Goal: Task Accomplishment & Management: Use online tool/utility

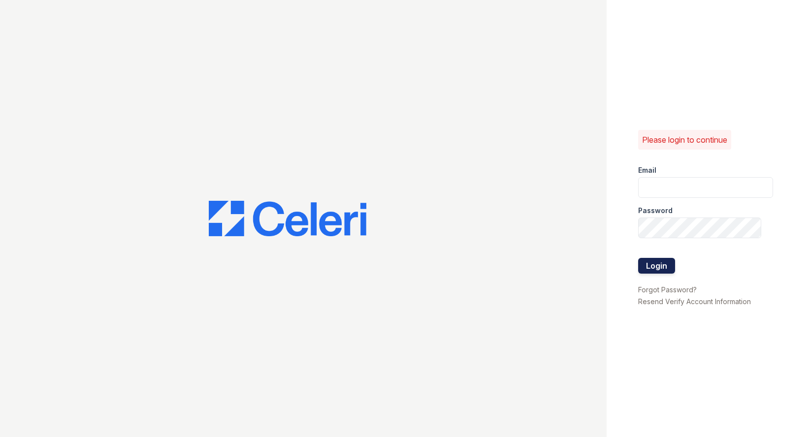
type input "[EMAIL_ADDRESS][DOMAIN_NAME]"
click at [663, 259] on button "Login" at bounding box center [656, 266] width 37 height 16
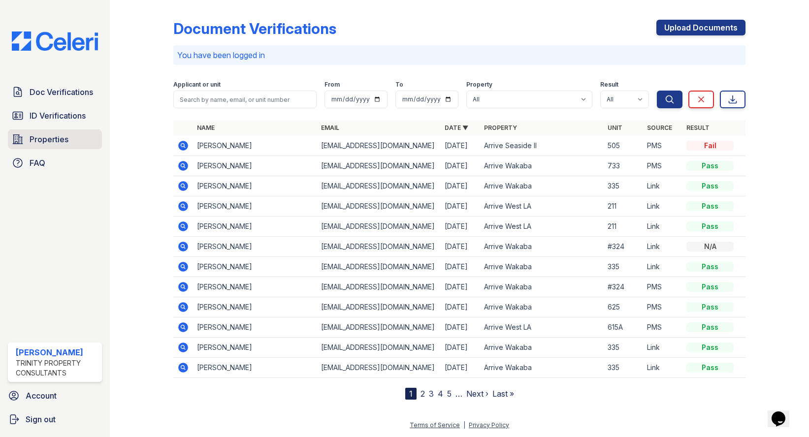
click at [48, 143] on span "Properties" at bounding box center [49, 139] width 39 height 12
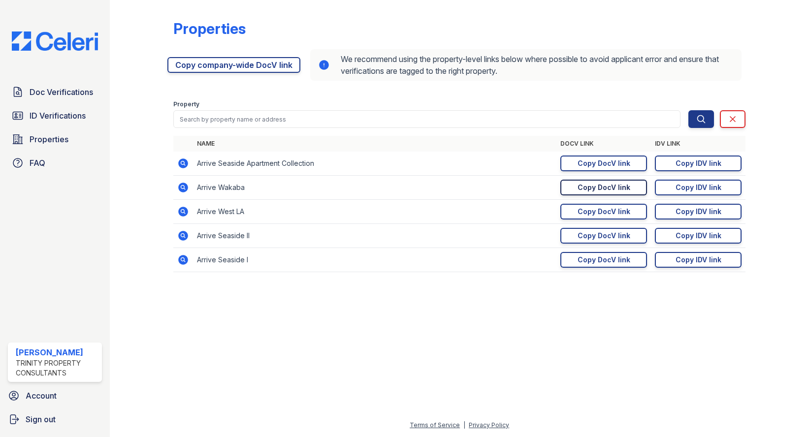
click at [597, 189] on div "Copy DocV link" at bounding box center [604, 188] width 53 height 10
click at [702, 186] on div "Copy IDV link" at bounding box center [699, 188] width 46 height 10
